Goal: Transaction & Acquisition: Purchase product/service

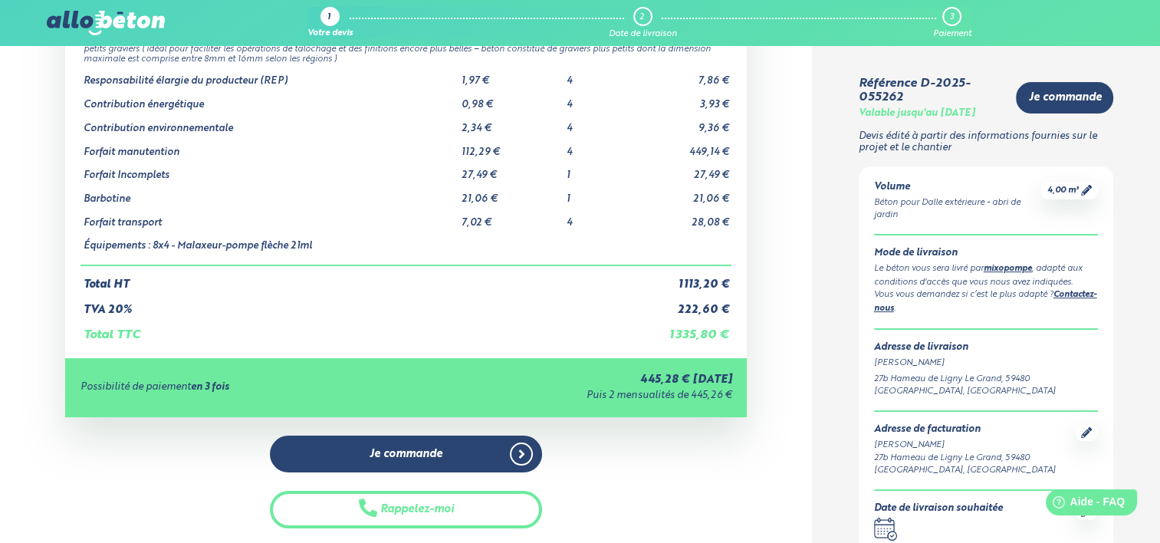
scroll to position [173, 0]
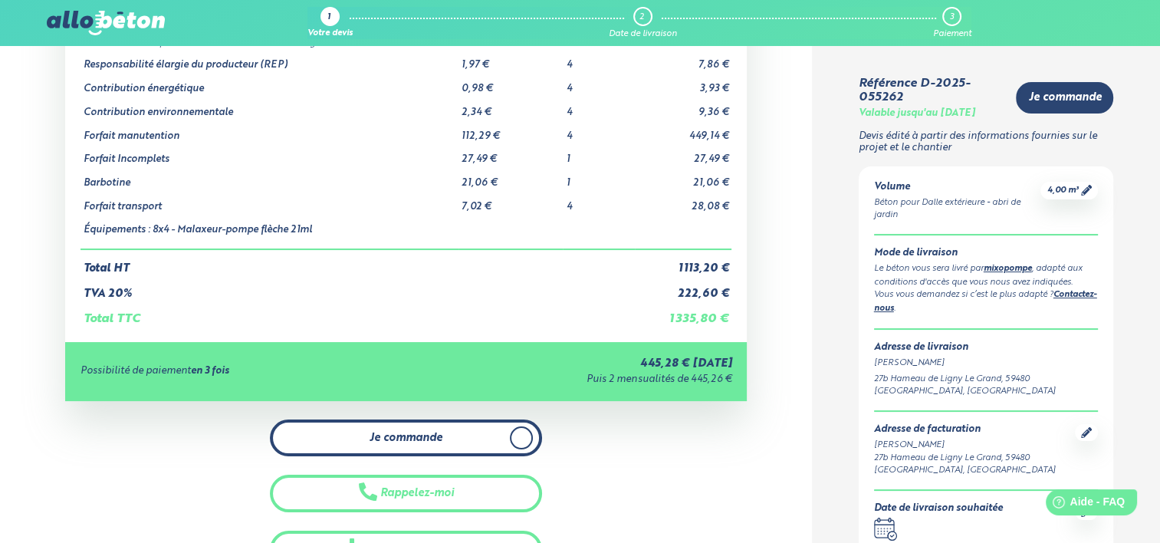
click at [430, 420] on link "Je commande" at bounding box center [406, 438] width 273 height 38
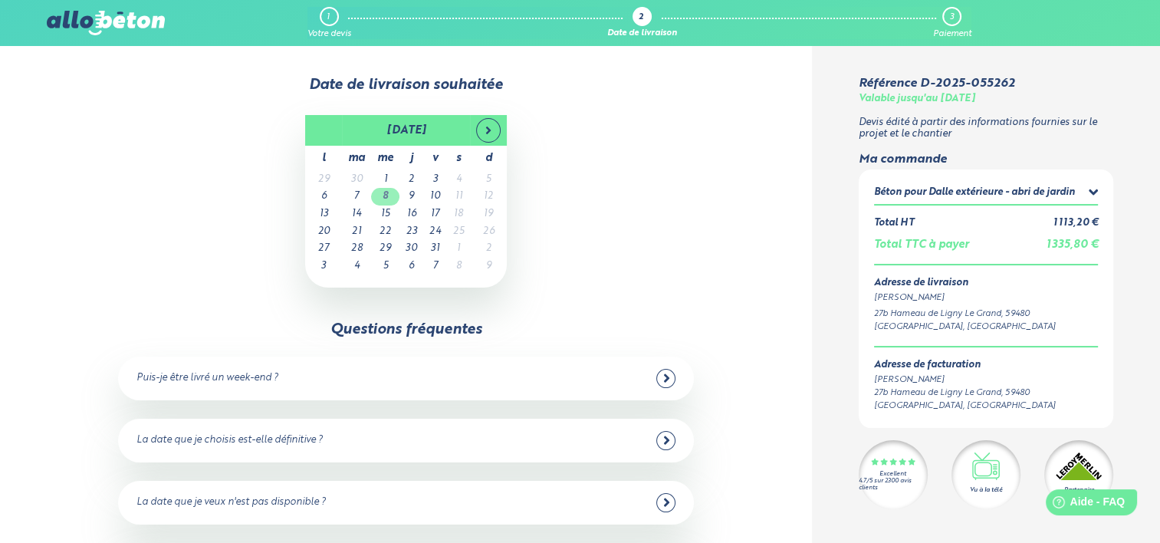
click at [386, 196] on td "8" at bounding box center [385, 197] width 28 height 18
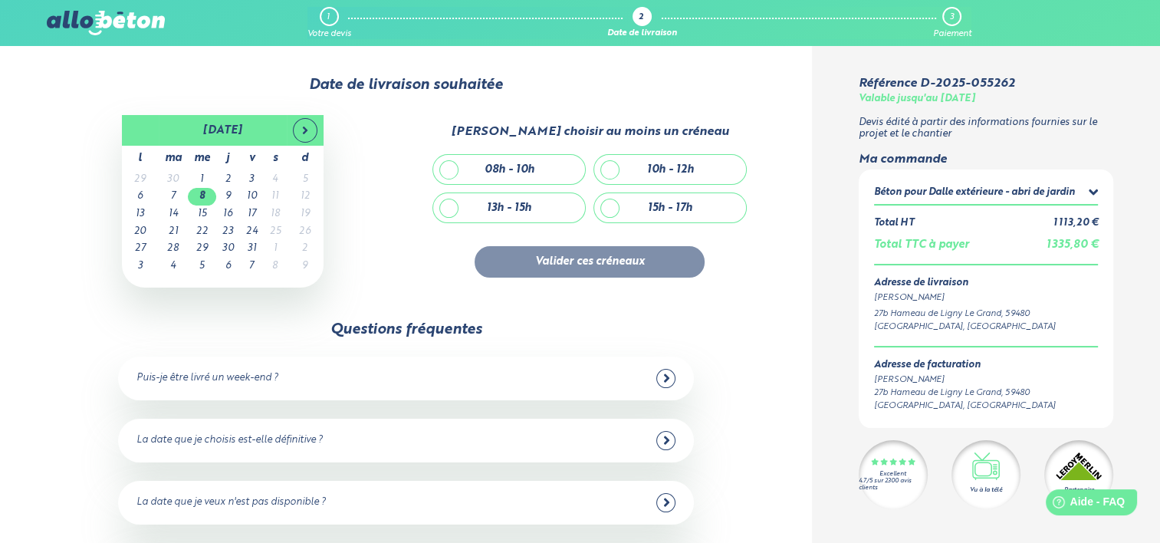
click at [453, 169] on div "08h - 10h" at bounding box center [509, 169] width 152 height 29
checkbox input "true"
click at [598, 264] on button "Valider ces créneaux" at bounding box center [590, 261] width 230 height 31
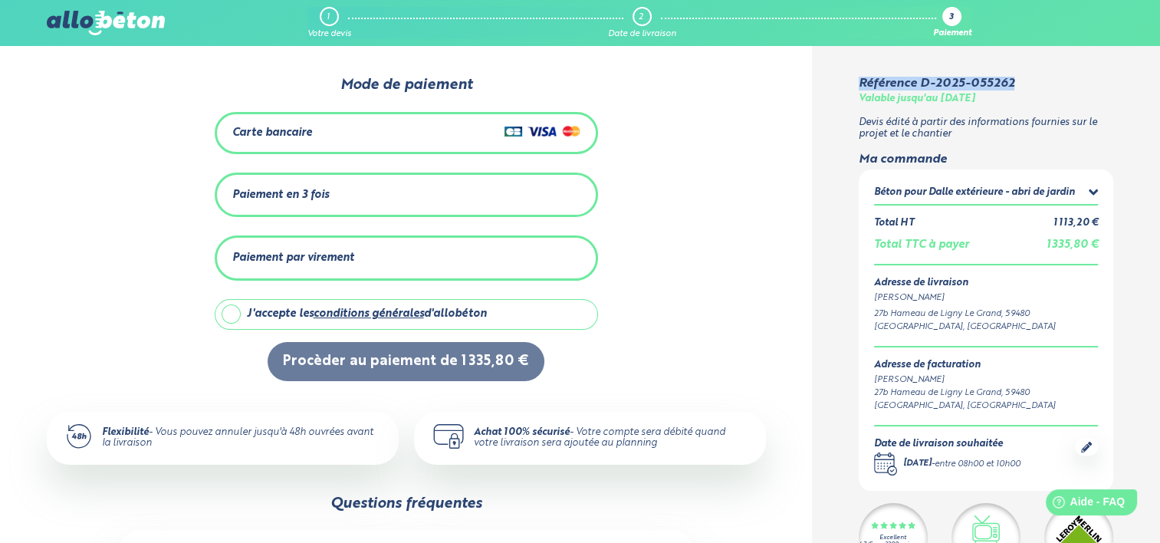
drag, startPoint x: 860, startPoint y: 83, endPoint x: 1052, endPoint y: 57, distance: 193.3
click at [1052, 57] on div "Référence D-2025-055262 Valable jusqu'au 22/10/2025 Devis édité à partir des in…" at bounding box center [986, 449] width 348 height 807
copy div "Référence D-2025-055262"
click at [232, 308] on label "J'accepte les conditions générales d'allobéton" at bounding box center [406, 314] width 383 height 31
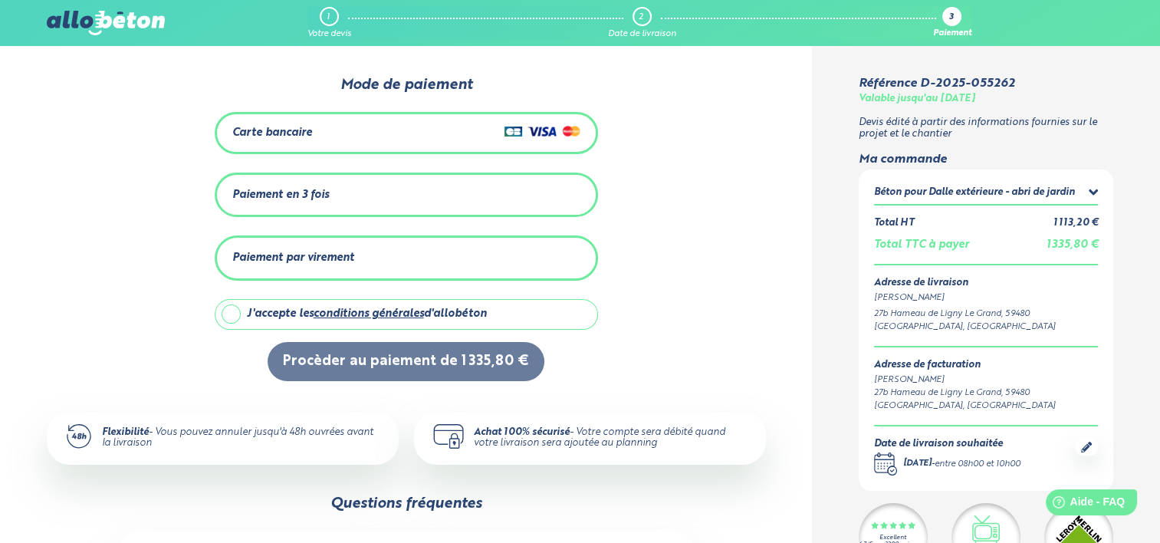
checkbox input "true"
click at [331, 21] on div "1" at bounding box center [329, 16] width 19 height 19
